Goal: Transaction & Acquisition: Obtain resource

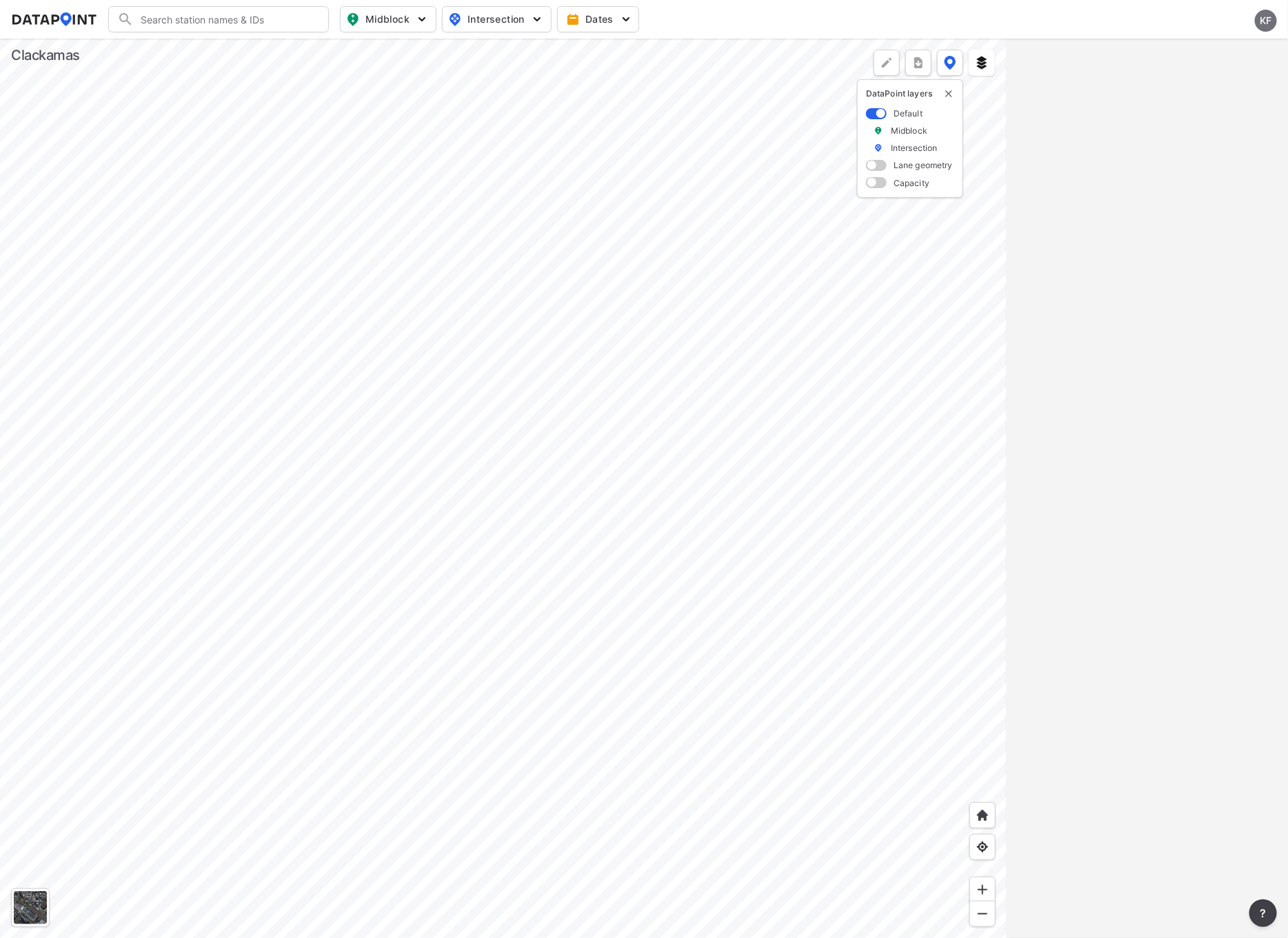
click at [310, 577] on div at bounding box center [502, 488] width 1006 height 899
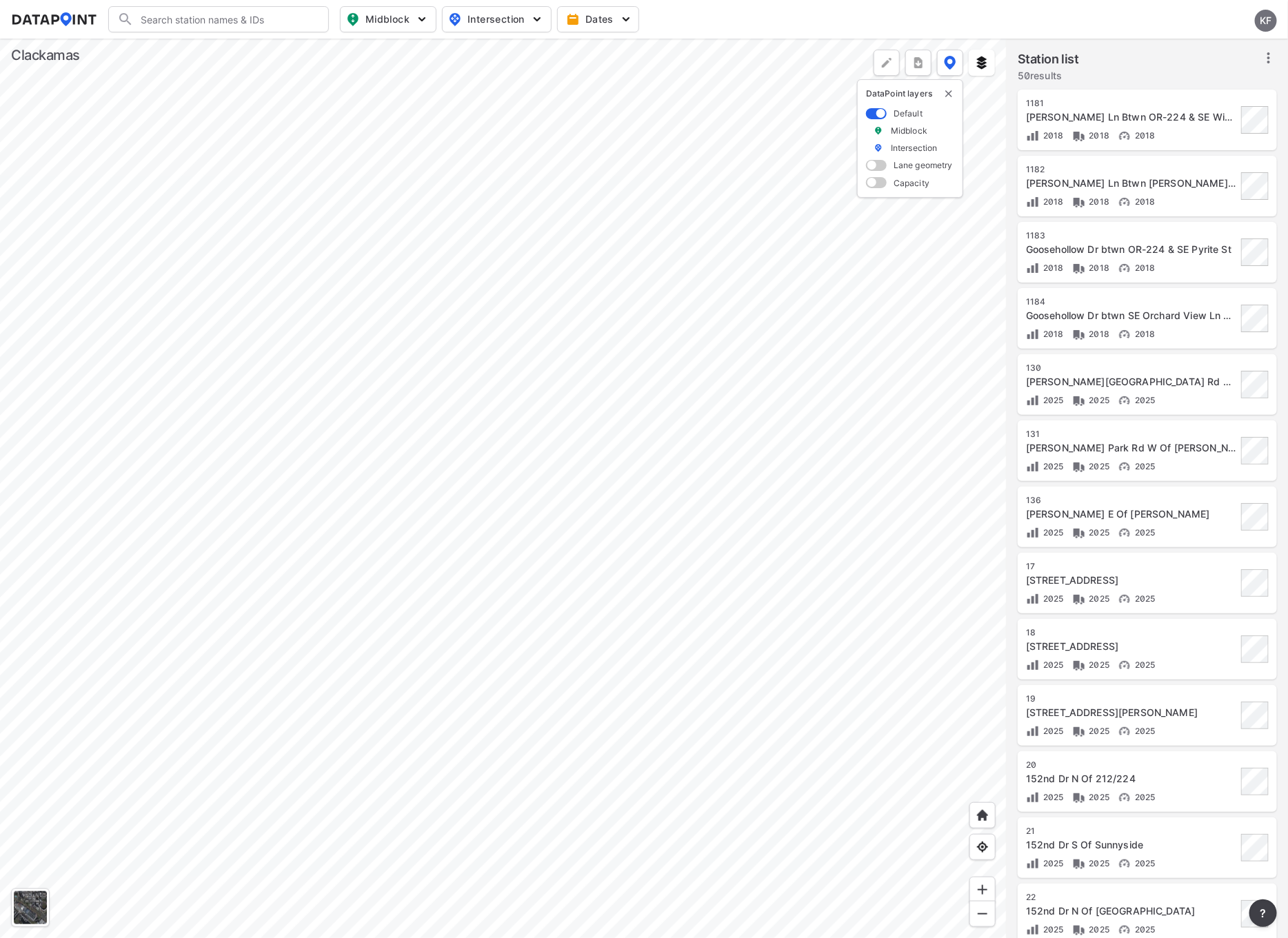
click at [344, 452] on div at bounding box center [502, 488] width 1006 height 899
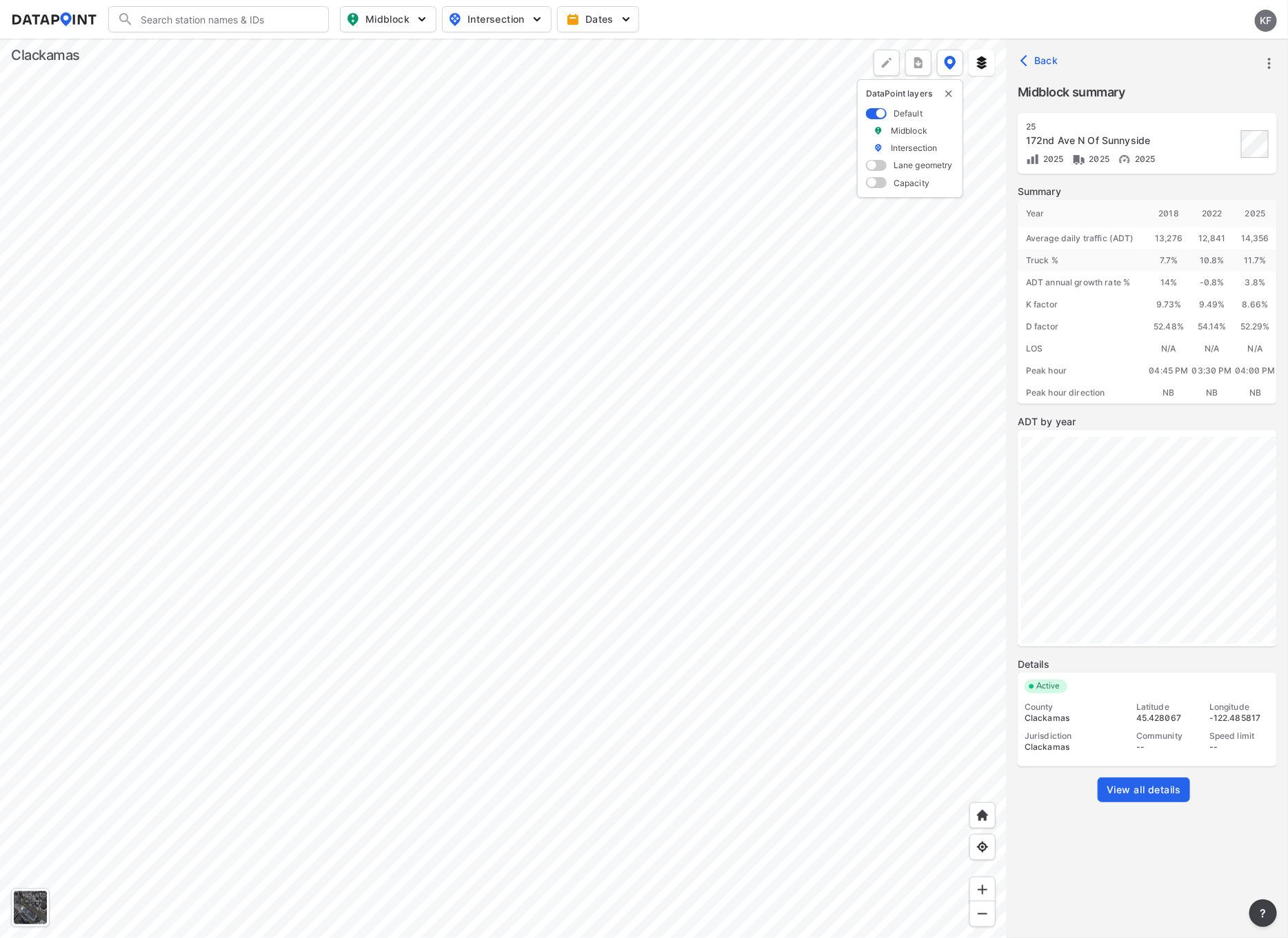
drag, startPoint x: 1122, startPoint y: 810, endPoint x: 1136, endPoint y: 798, distance: 18.4
click at [1124, 807] on div "View all details" at bounding box center [1146, 800] width 259 height 47
click at [1142, 789] on span "View all details" at bounding box center [1143, 789] width 74 height 14
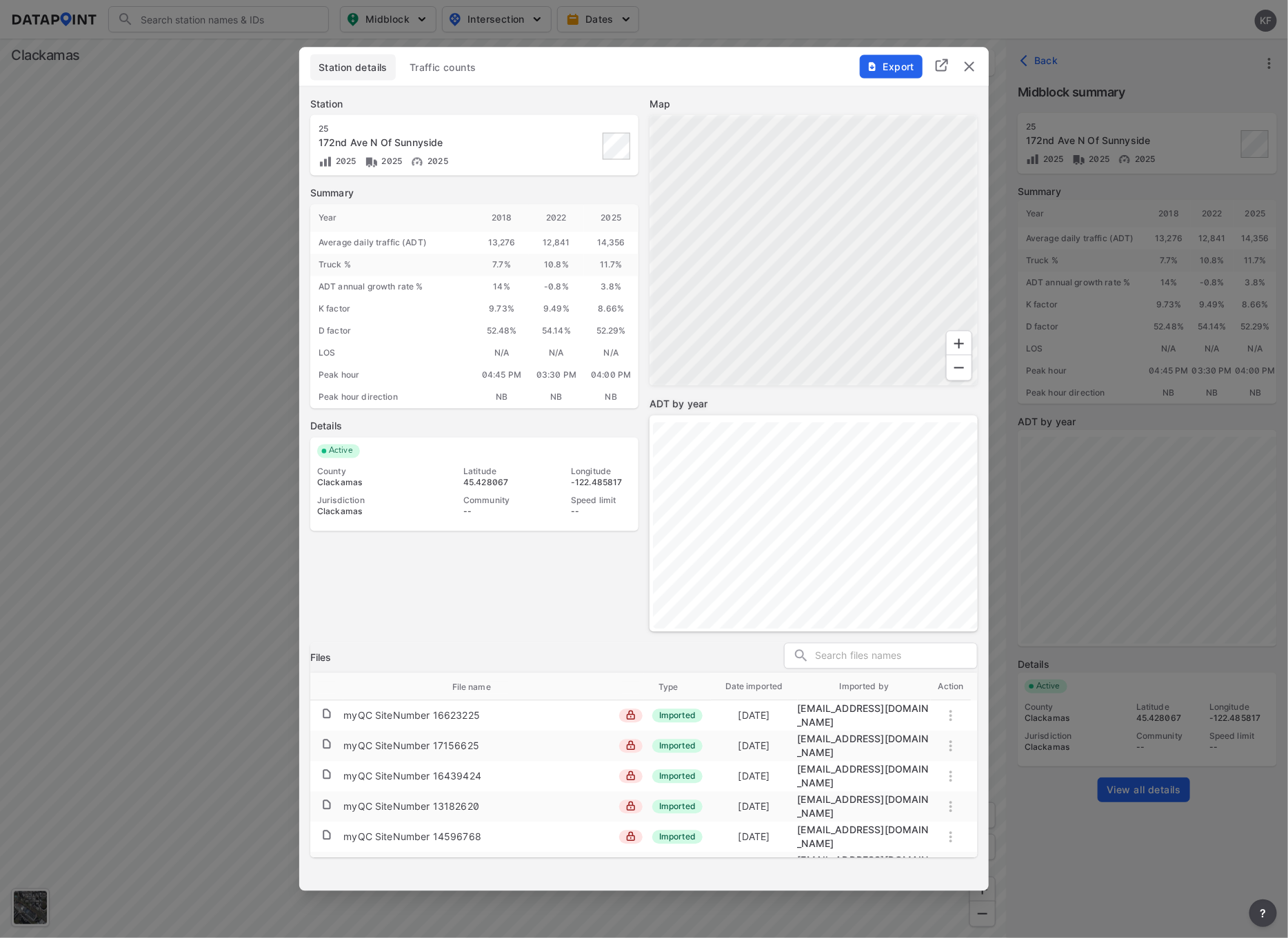
click at [884, 56] on button "Export" at bounding box center [891, 67] width 63 height 24
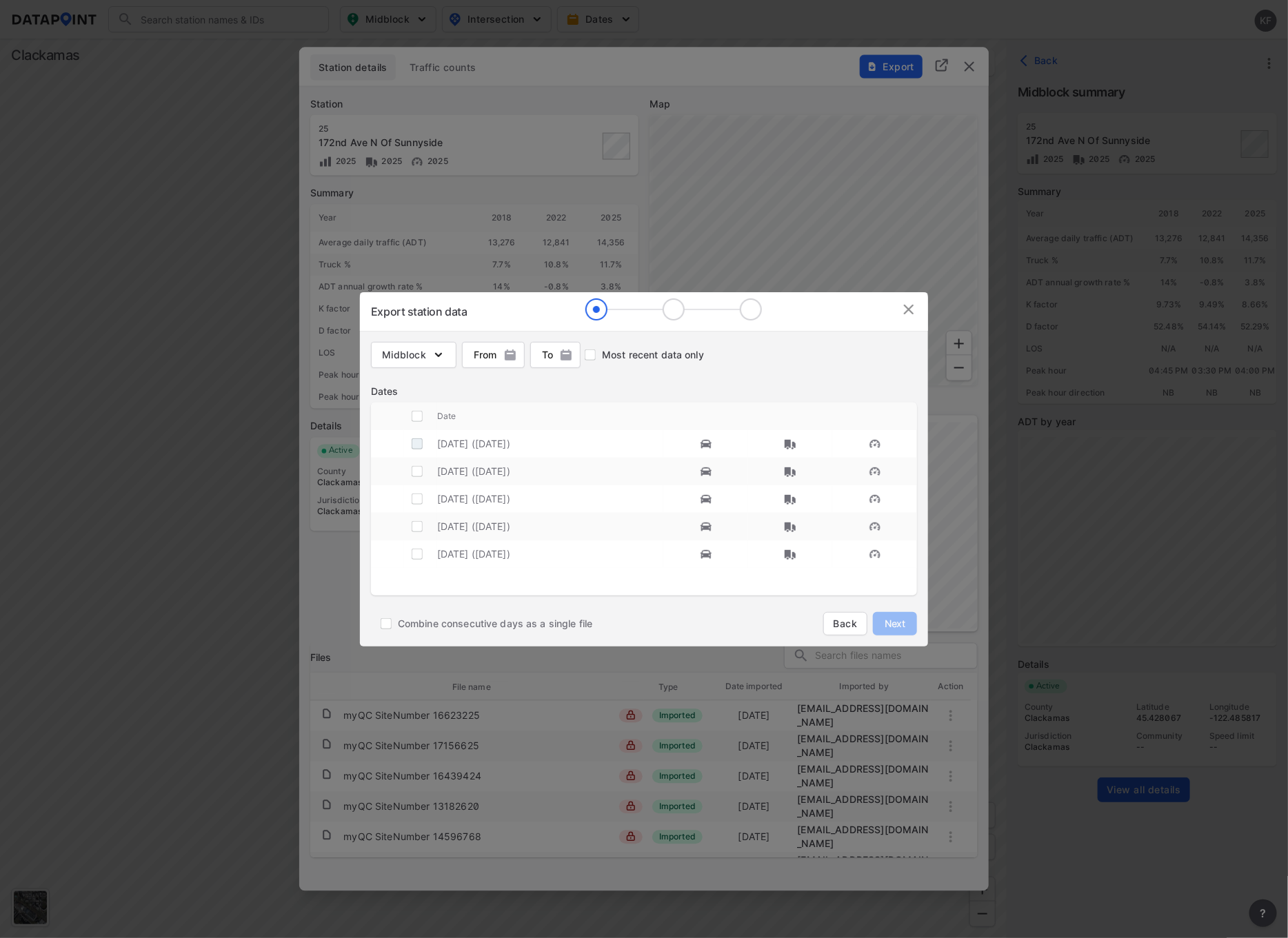
click at [418, 438] on input "decorative checkbox" at bounding box center [417, 444] width 26 height 26
checkbox input "true"
click at [891, 625] on span "Next" at bounding box center [895, 623] width 28 height 14
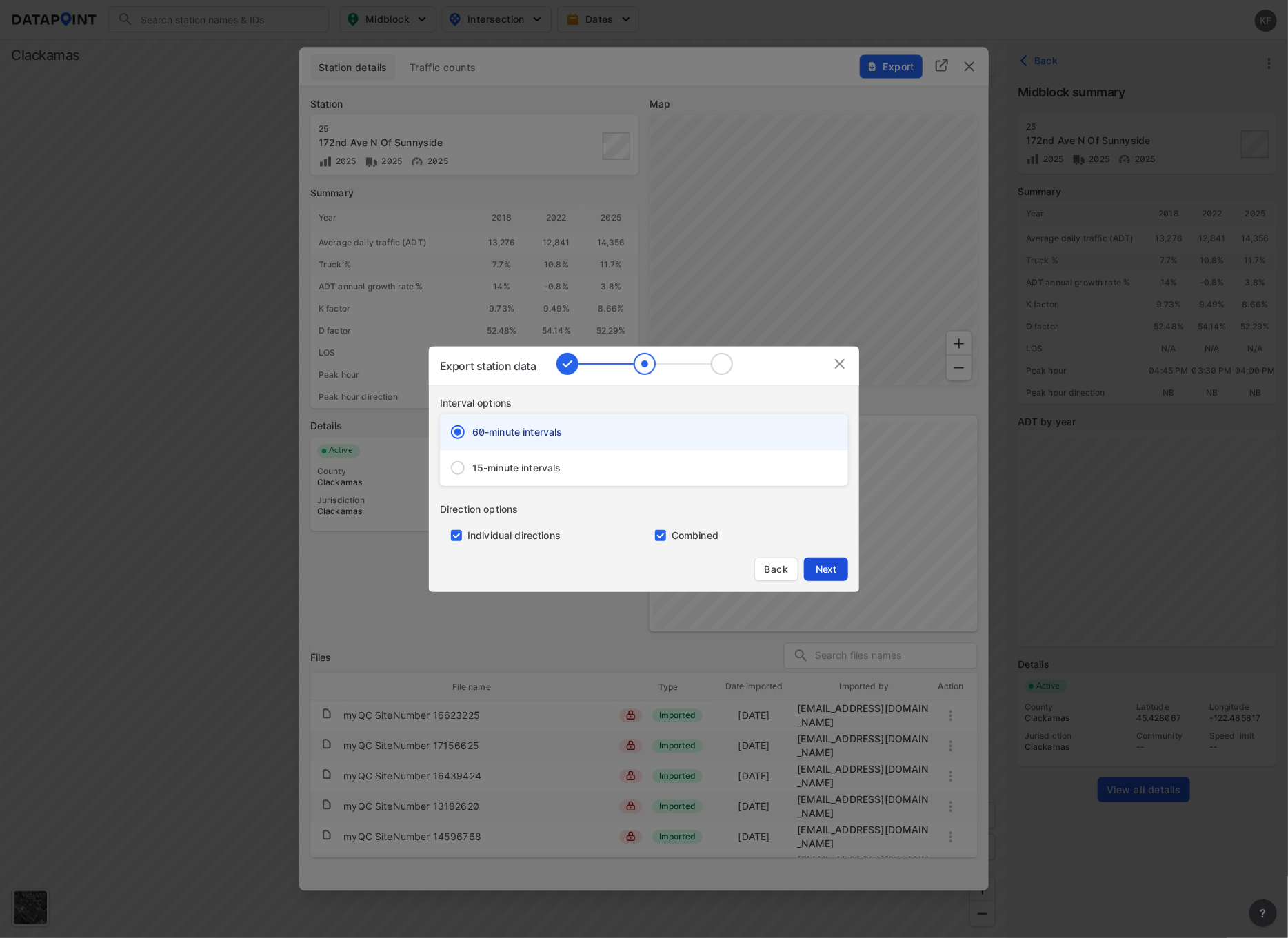
click at [830, 572] on span "Next" at bounding box center [826, 569] width 28 height 14
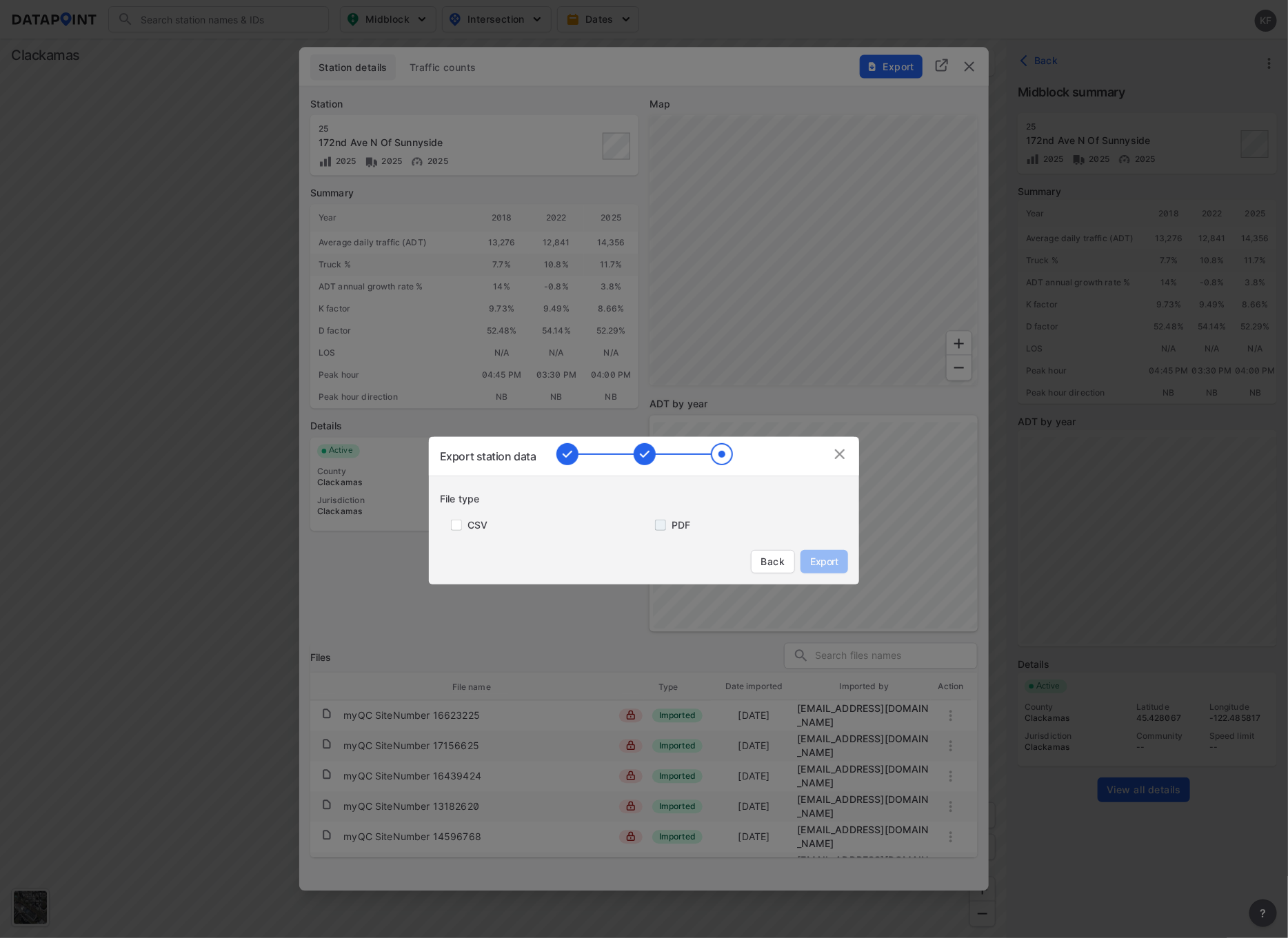
click at [665, 528] on input "primary checkbox" at bounding box center [657, 524] width 28 height 11
checkbox input "true"
click at [819, 555] on span "Export" at bounding box center [823, 562] width 31 height 14
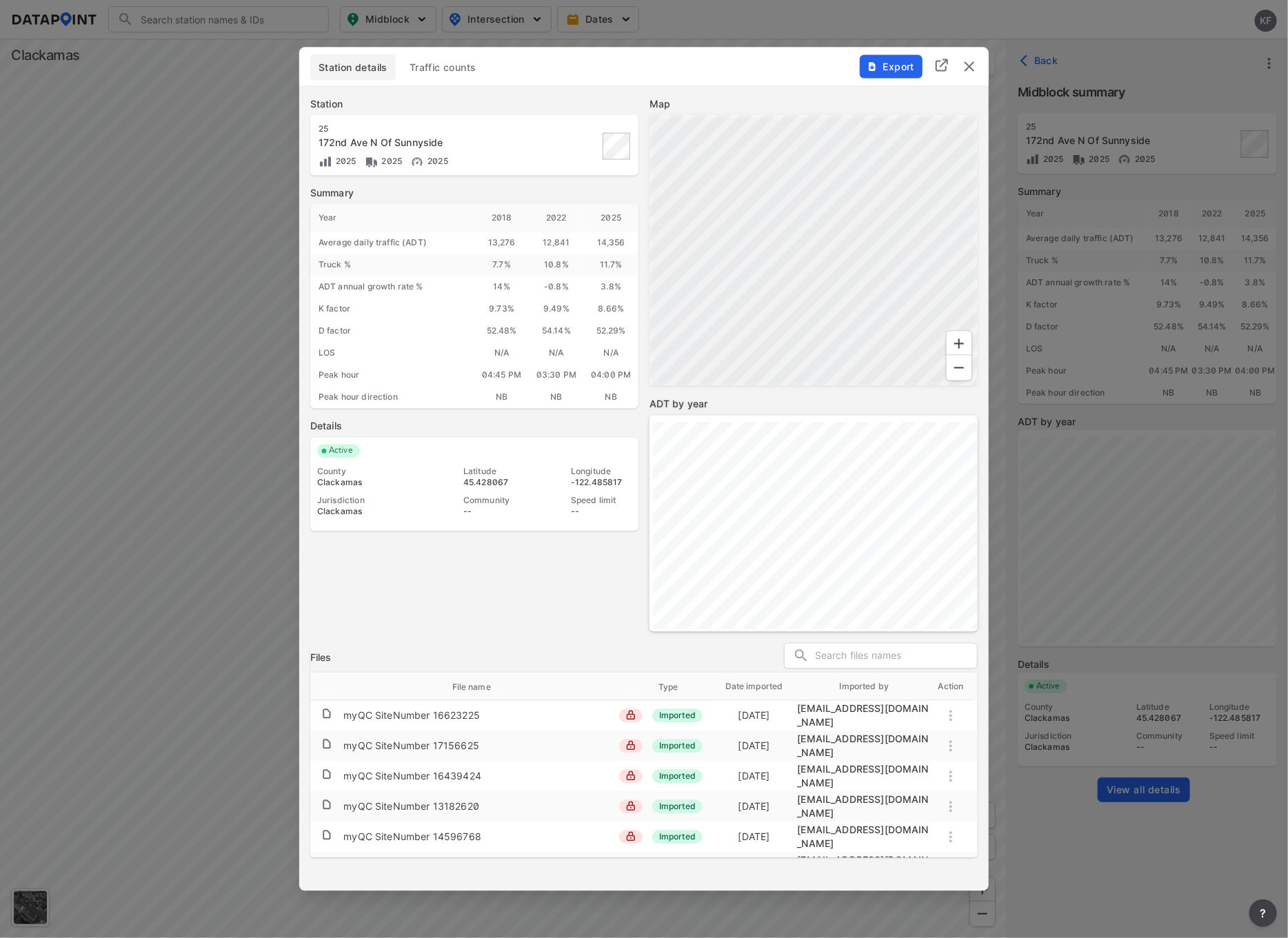
click at [965, 67] on img "delete" at bounding box center [969, 66] width 17 height 17
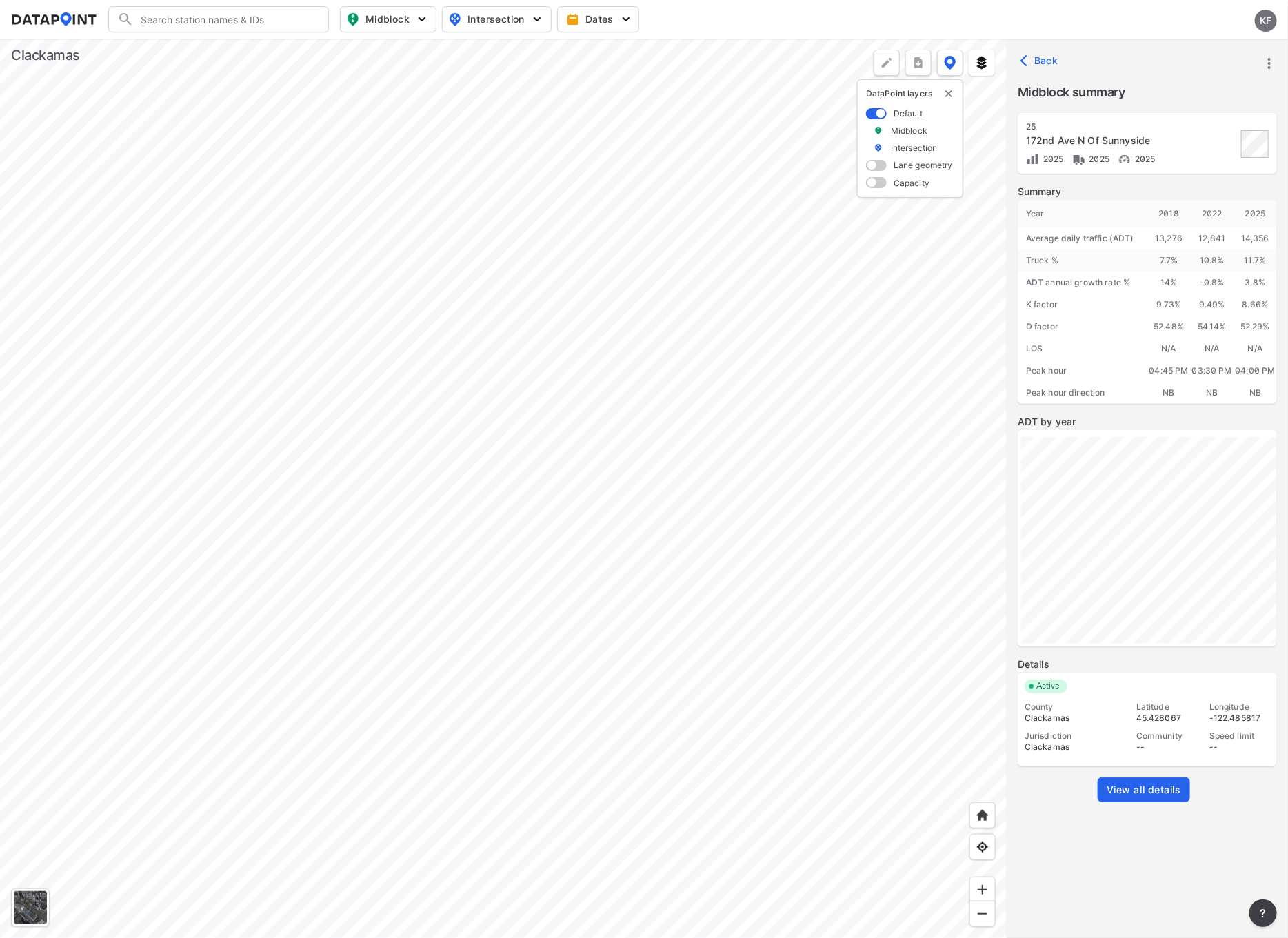
click at [393, 473] on div at bounding box center [502, 488] width 1006 height 899
click at [366, 382] on div at bounding box center [502, 488] width 1006 height 899
click at [402, 282] on div at bounding box center [502, 488] width 1006 height 899
click at [349, 416] on div at bounding box center [502, 488] width 1006 height 899
click at [1134, 785] on span "View all details" at bounding box center [1143, 789] width 74 height 14
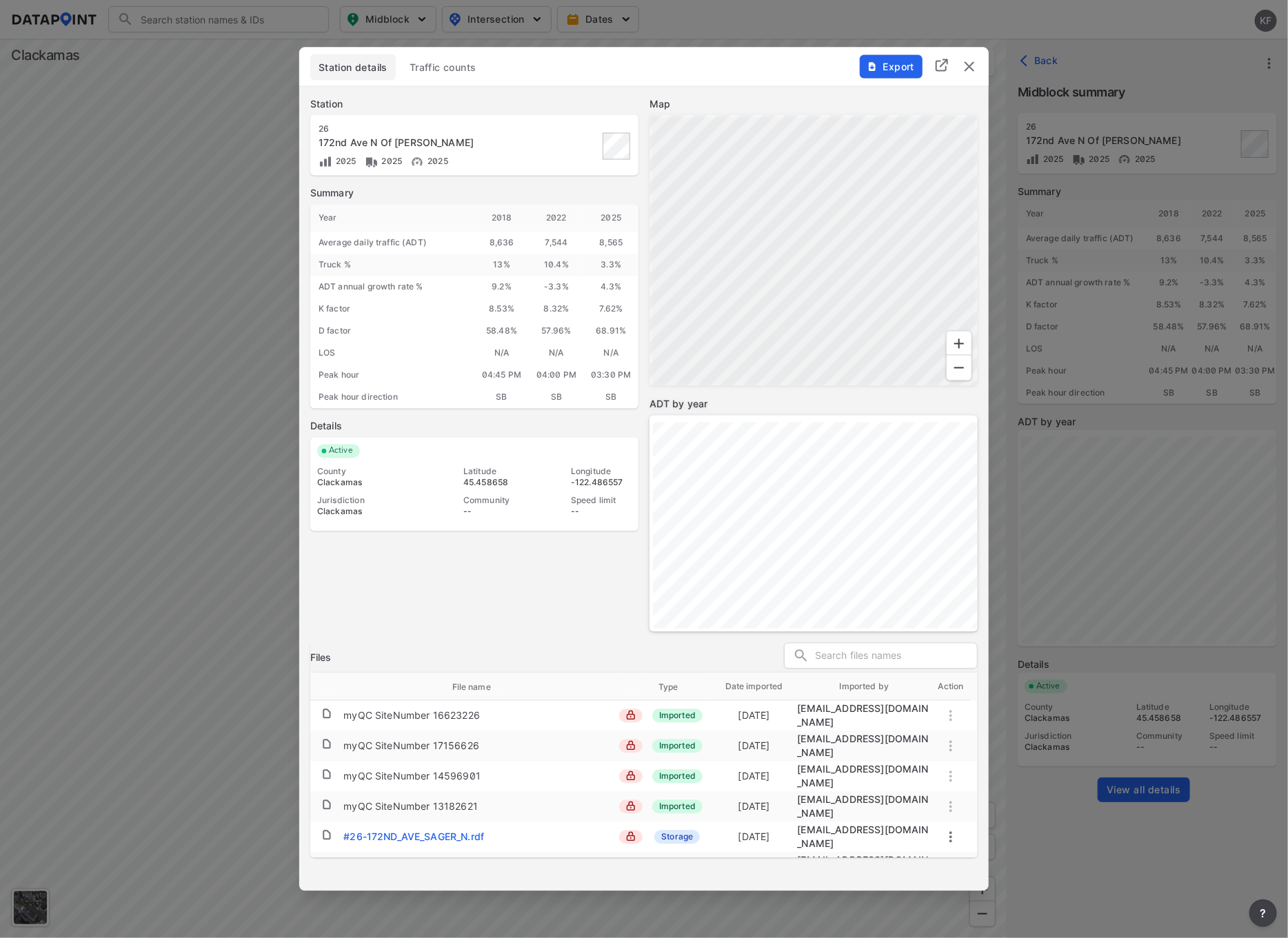
click at [898, 72] on span "Export" at bounding box center [890, 67] width 47 height 14
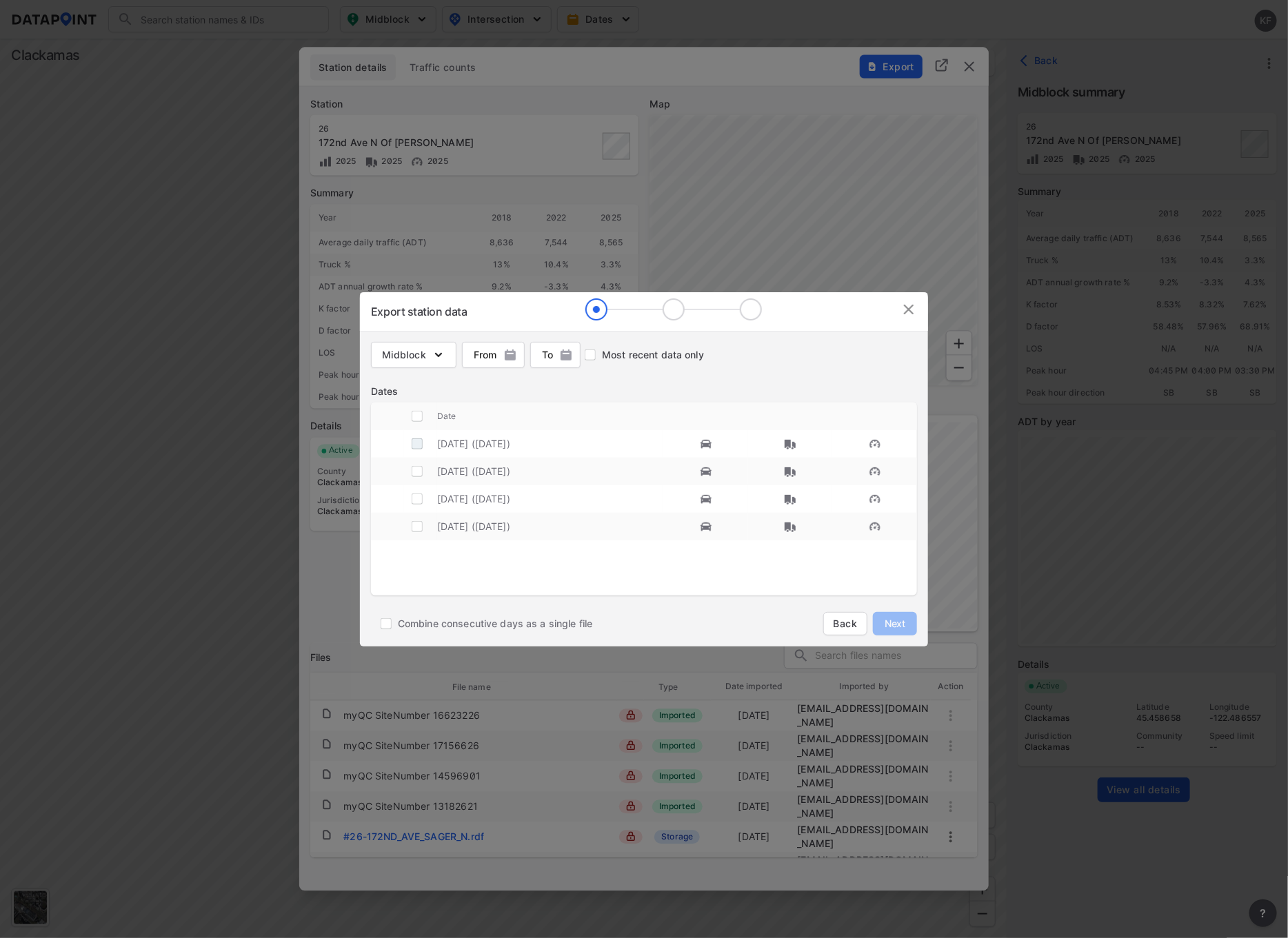
click at [414, 446] on input "decorative checkbox" at bounding box center [417, 444] width 26 height 26
checkbox input "true"
click at [909, 621] on button "Next" at bounding box center [895, 623] width 44 height 24
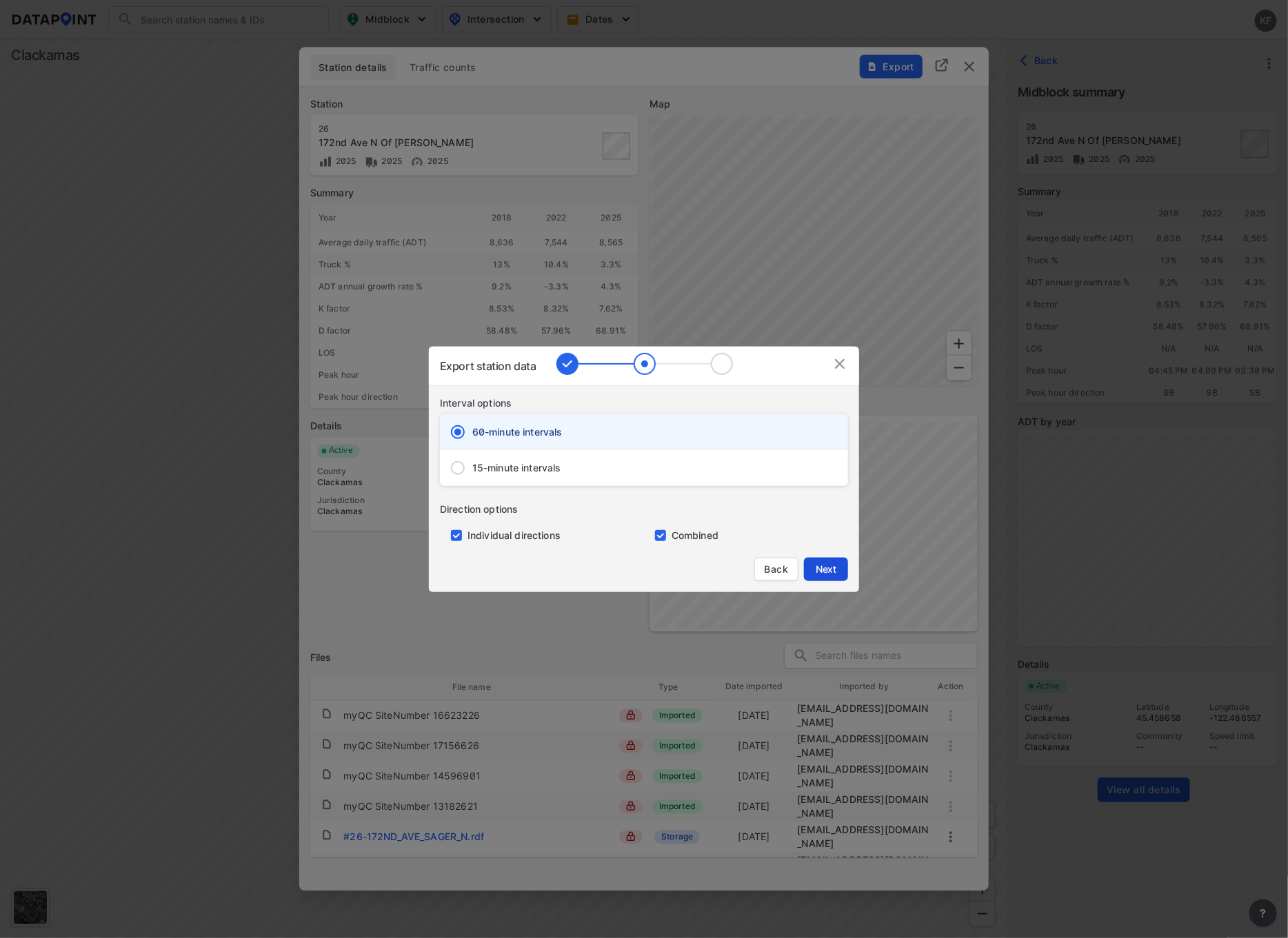
click at [837, 566] on span "Next" at bounding box center [826, 569] width 28 height 14
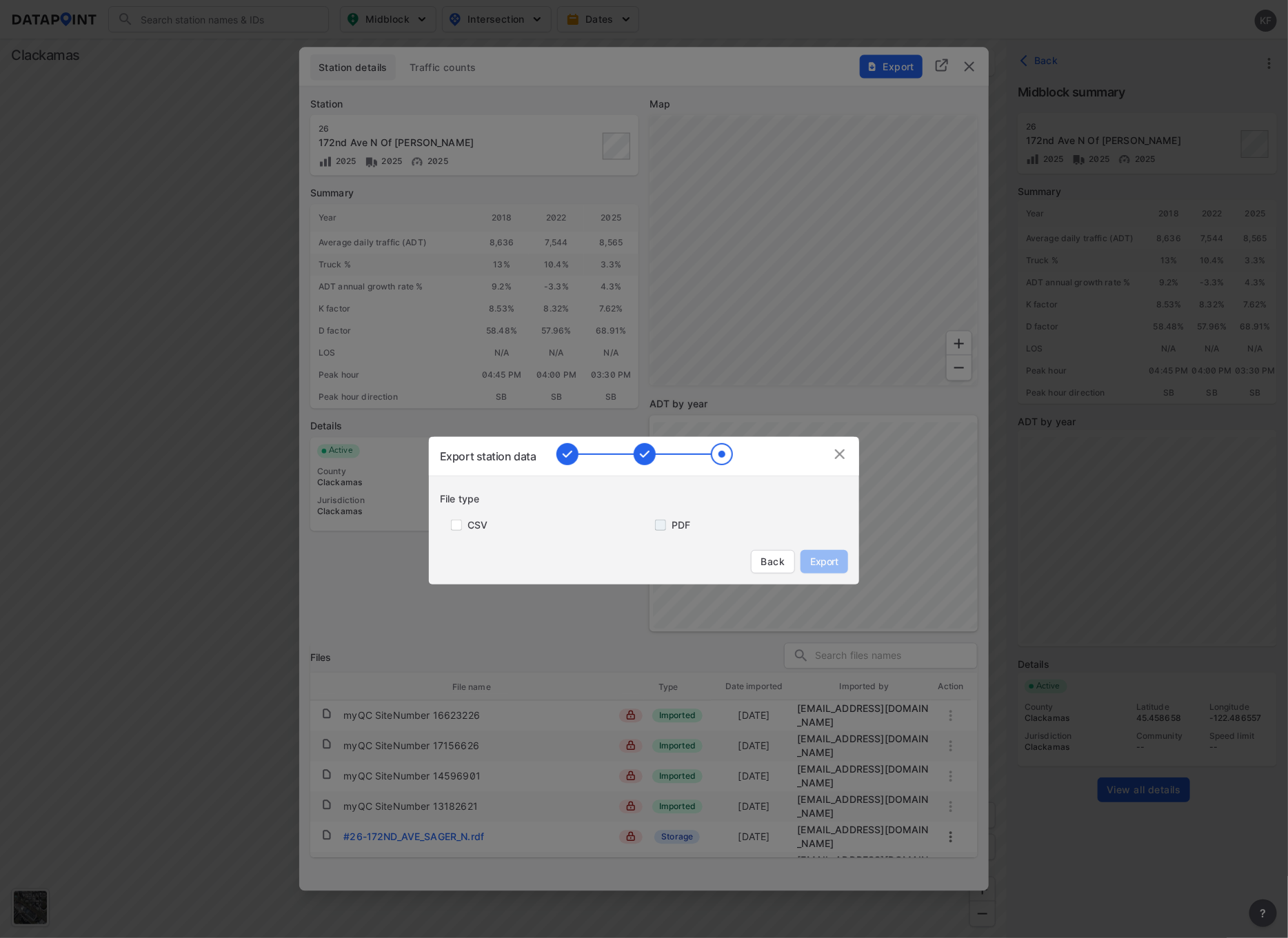
click at [665, 526] on input "primary checkbox" at bounding box center [657, 524] width 28 height 11
checkbox input "true"
click at [823, 555] on span "Export" at bounding box center [823, 562] width 31 height 14
